Goal: Navigation & Orientation: Find specific page/section

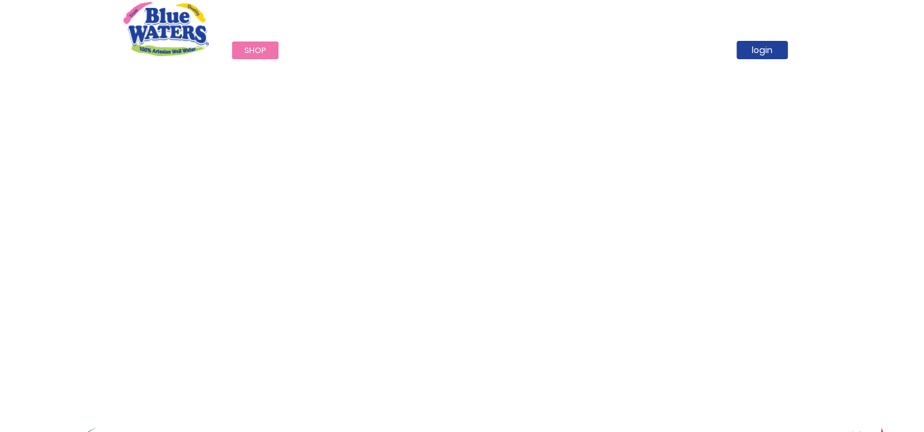
click at [804, 57] on link "My Cart" at bounding box center [804, 53] width 13 height 17
click at [670, 51] on link "Promotions" at bounding box center [684, 51] width 78 height 18
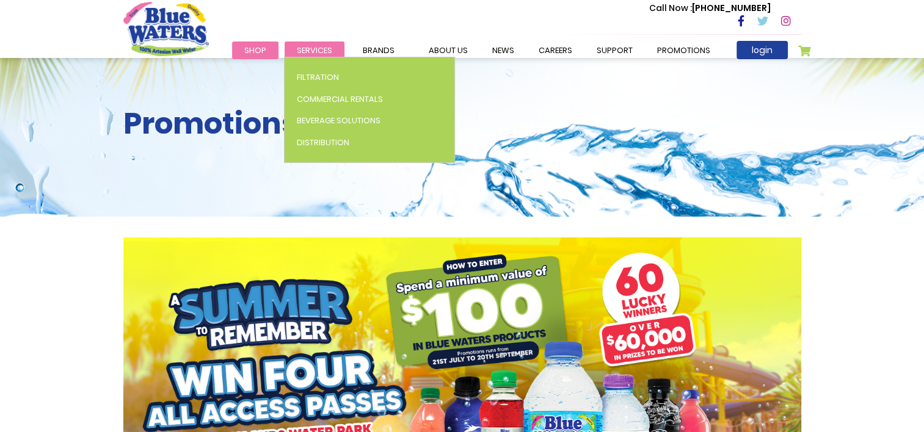
click at [329, 51] on span "Services" at bounding box center [314, 51] width 35 height 12
